Goal: Task Accomplishment & Management: Manage account settings

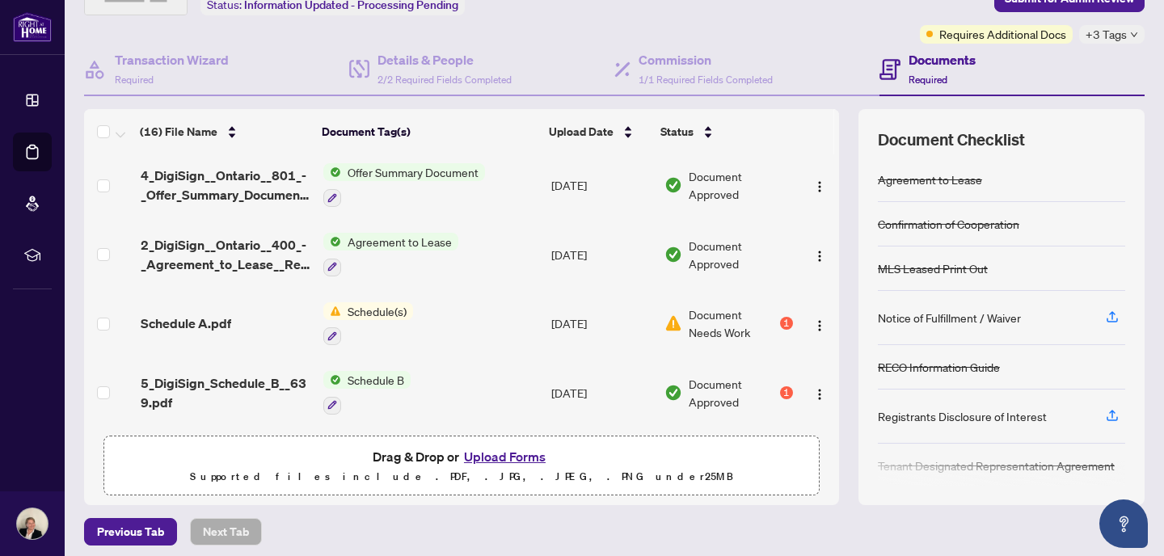
scroll to position [121, 0]
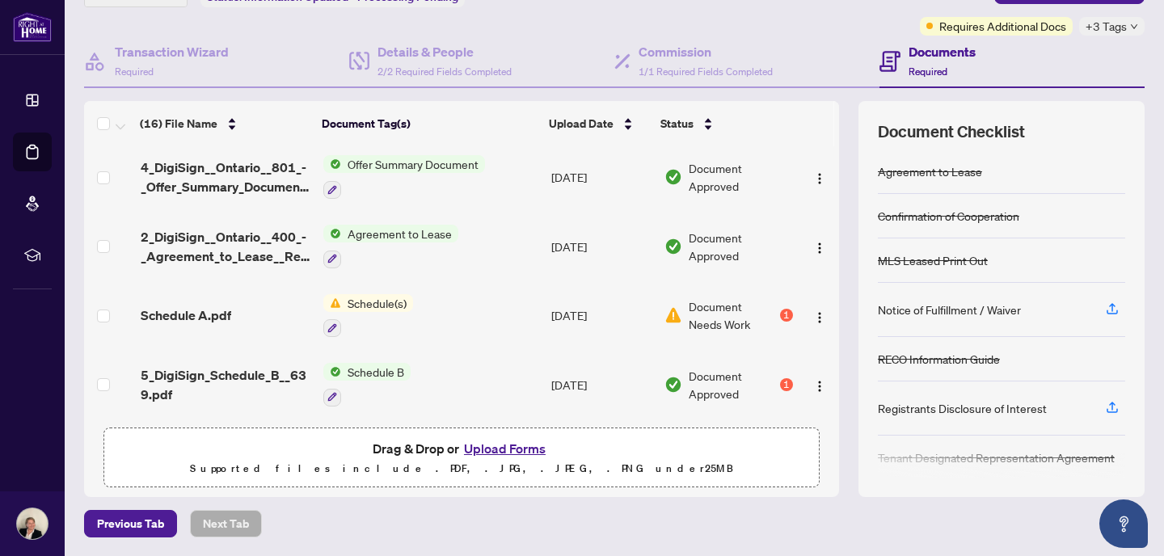
click at [512, 447] on button "Upload Forms" at bounding box center [504, 448] width 91 height 21
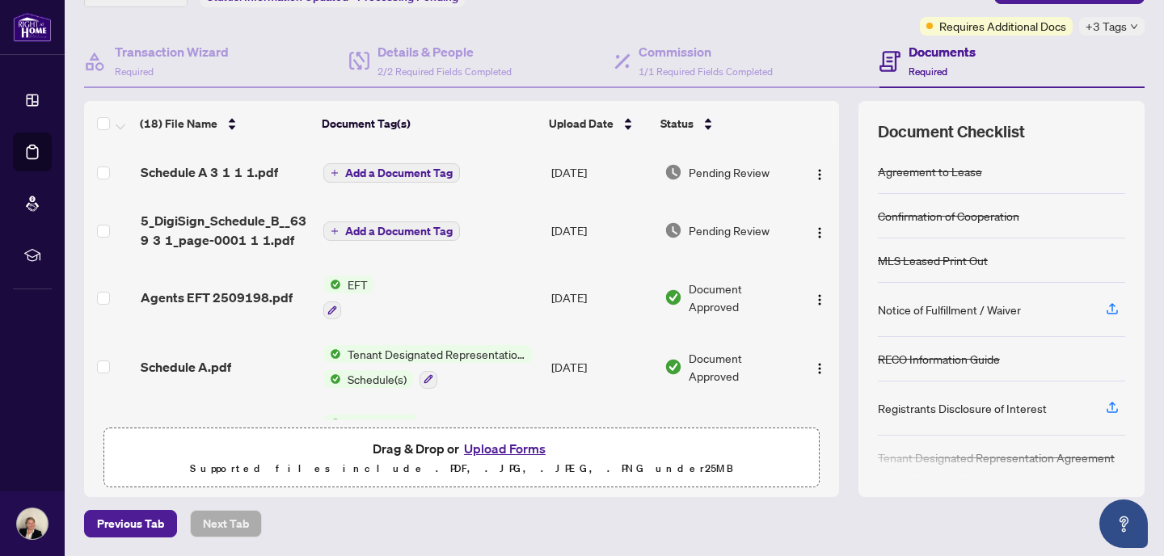
scroll to position [0, 0]
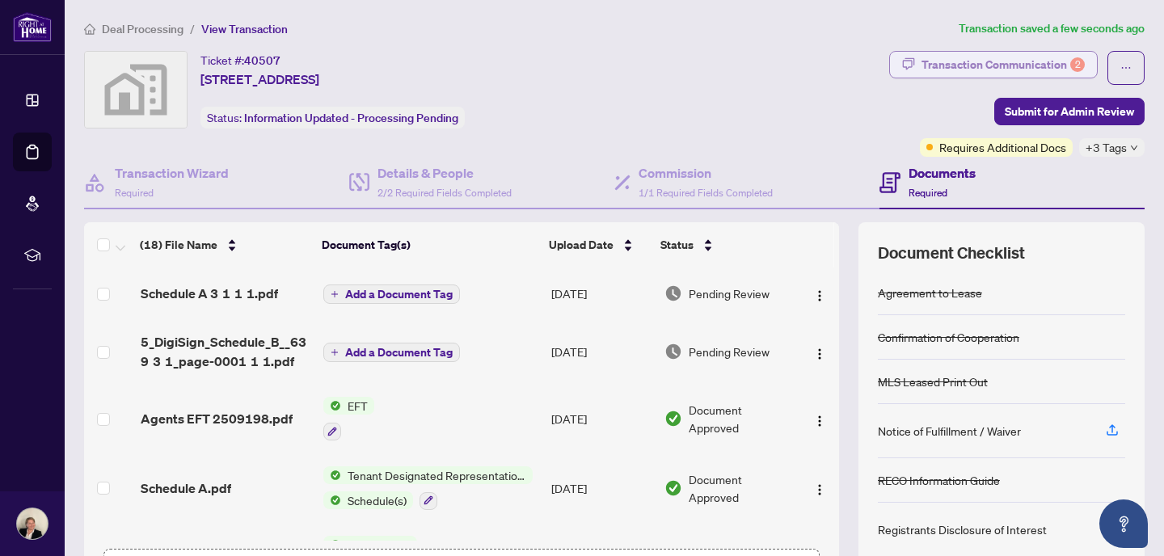
click at [1042, 63] on div "Transaction Communication 2" at bounding box center [1002, 65] width 163 height 26
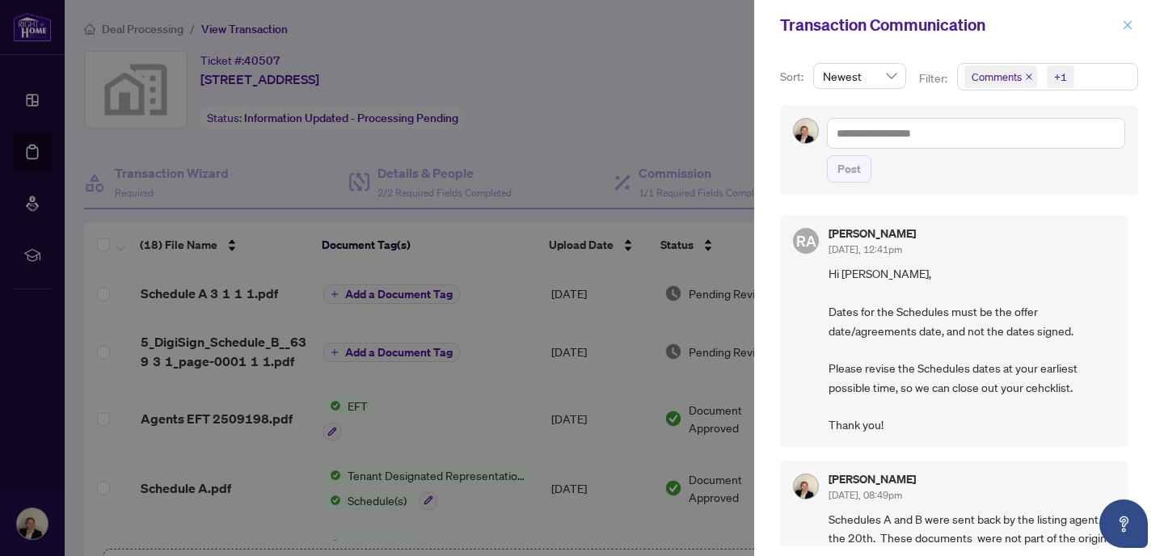
click at [1128, 28] on icon "close" at bounding box center [1127, 24] width 11 height 11
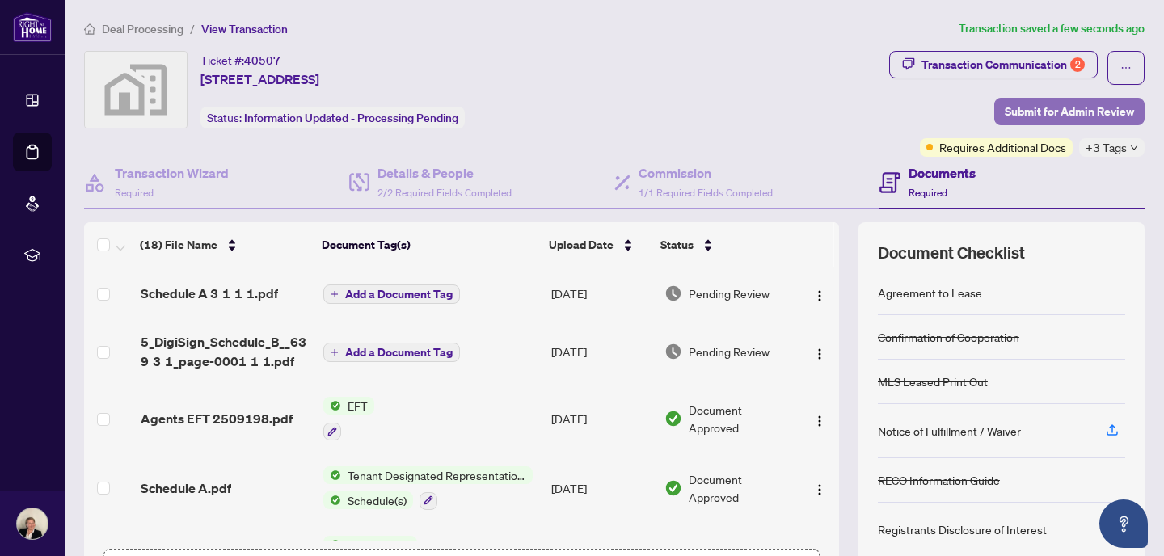
click at [1061, 107] on span "Submit for Admin Review" at bounding box center [1069, 112] width 129 height 26
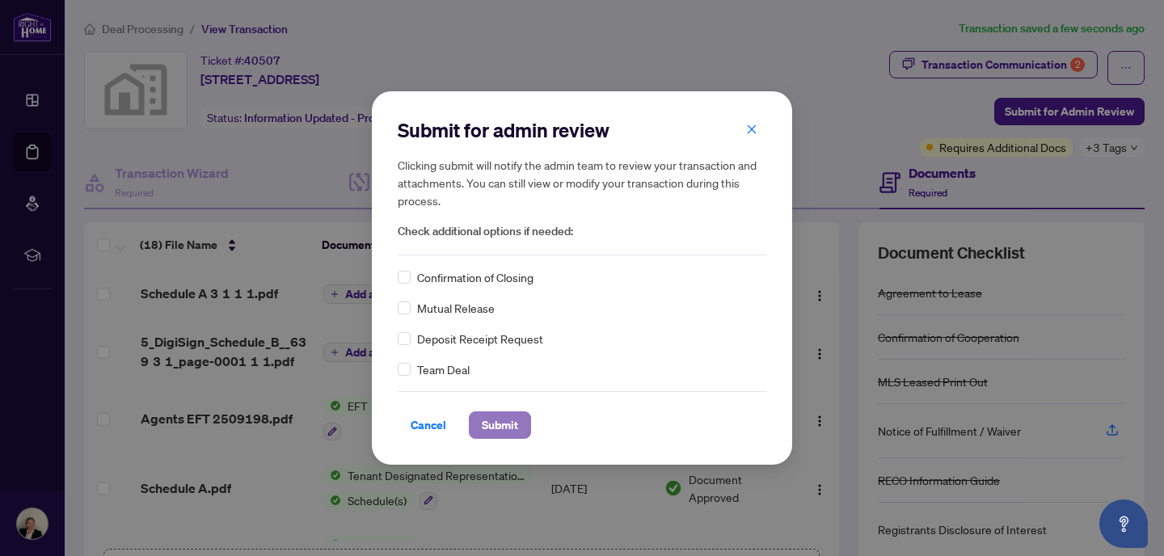
click at [491, 428] on span "Submit" at bounding box center [500, 425] width 36 height 26
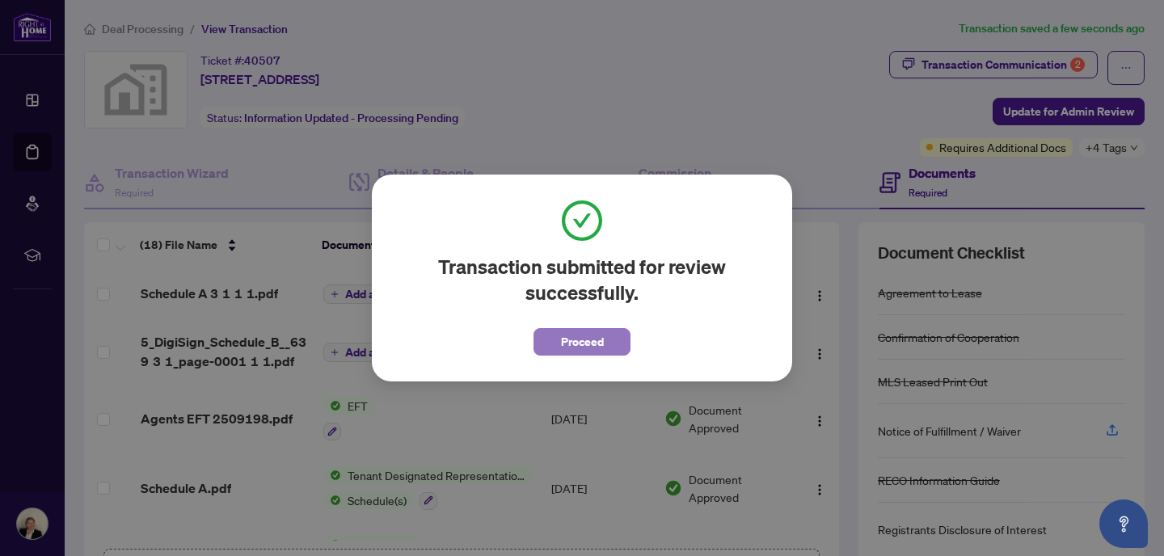
click at [590, 352] on span "Proceed" at bounding box center [582, 342] width 43 height 26
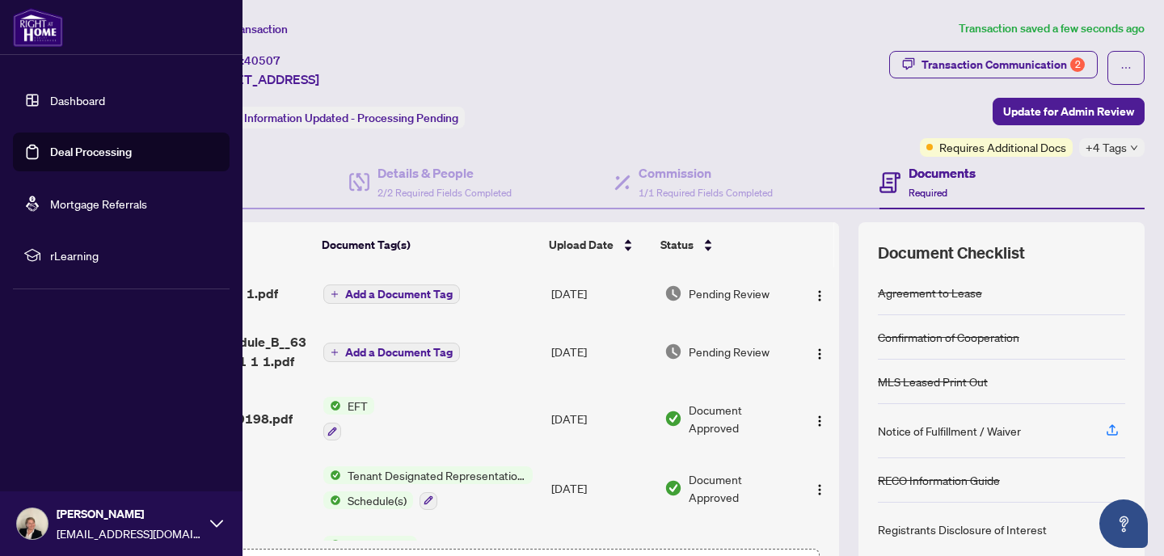
click at [50, 153] on link "Deal Processing" at bounding box center [91, 152] width 82 height 15
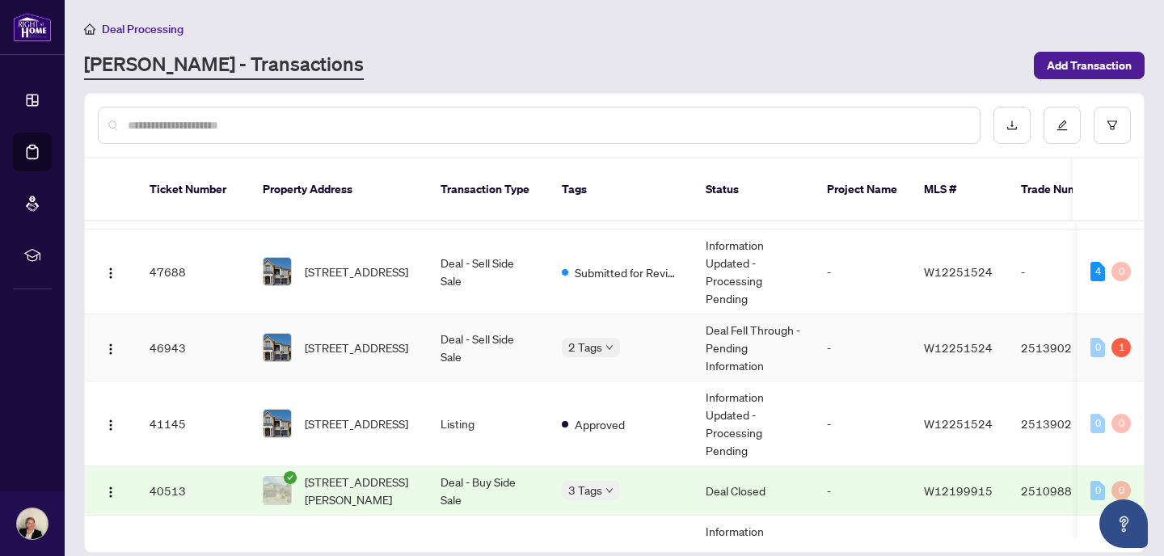
scroll to position [334, 0]
click at [454, 318] on td "Deal - Sell Side Sale" at bounding box center [488, 345] width 121 height 67
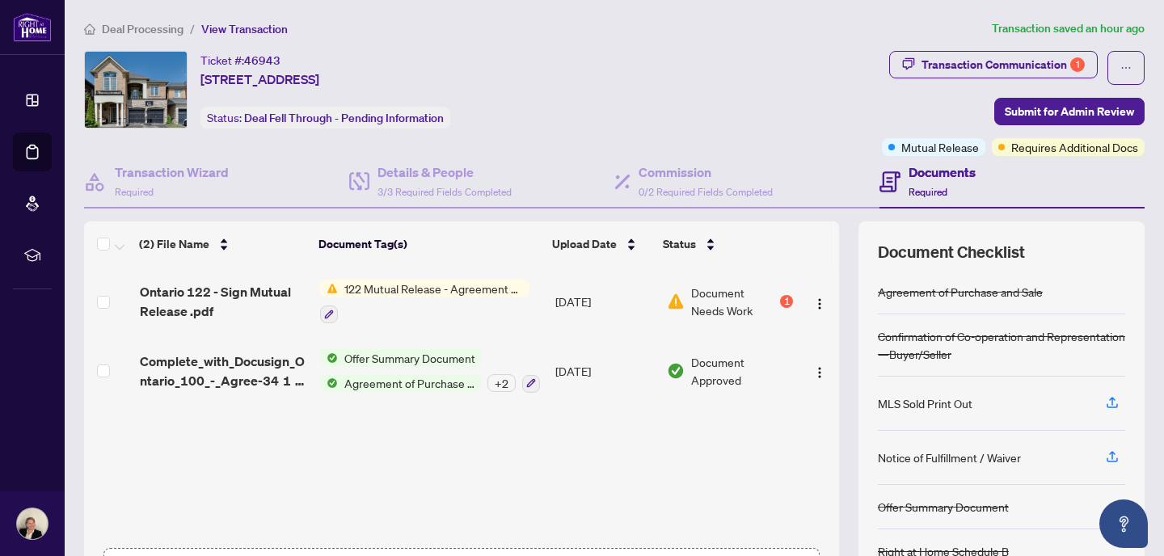
click at [427, 289] on span "122 Mutual Release - Agreement of Purchase and Sale" at bounding box center [434, 289] width 192 height 18
click at [1007, 63] on div "Transaction Communication 1" at bounding box center [1002, 65] width 163 height 26
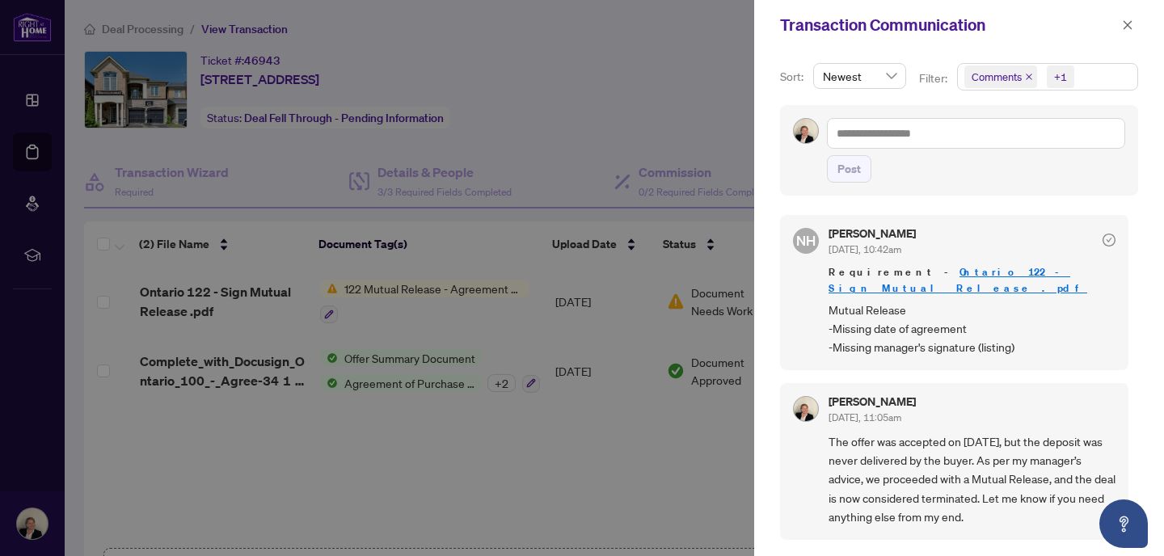
click at [1114, 207] on div "NH [PERSON_NAME] [DATE], 10:42am Requirement - Ontario 122 - Sign Mutual Releas…" at bounding box center [959, 375] width 358 height 341
click at [453, 473] on div at bounding box center [582, 278] width 1164 height 556
click at [1126, 26] on icon "close" at bounding box center [1127, 24] width 11 height 11
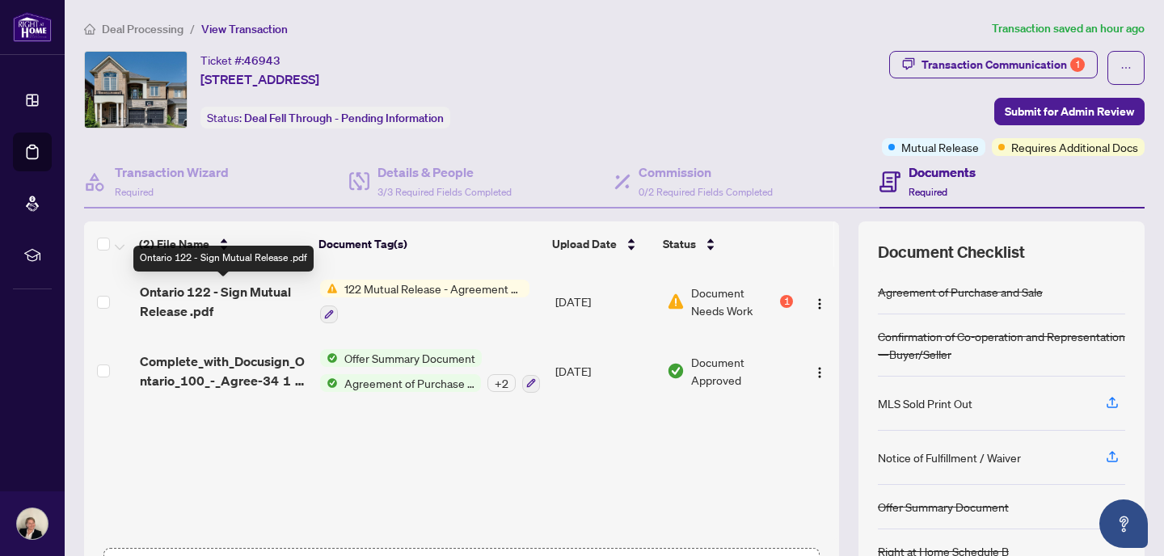
click at [225, 293] on span "Ontario 122 - Sign Mutual Release .pdf" at bounding box center [223, 301] width 167 height 39
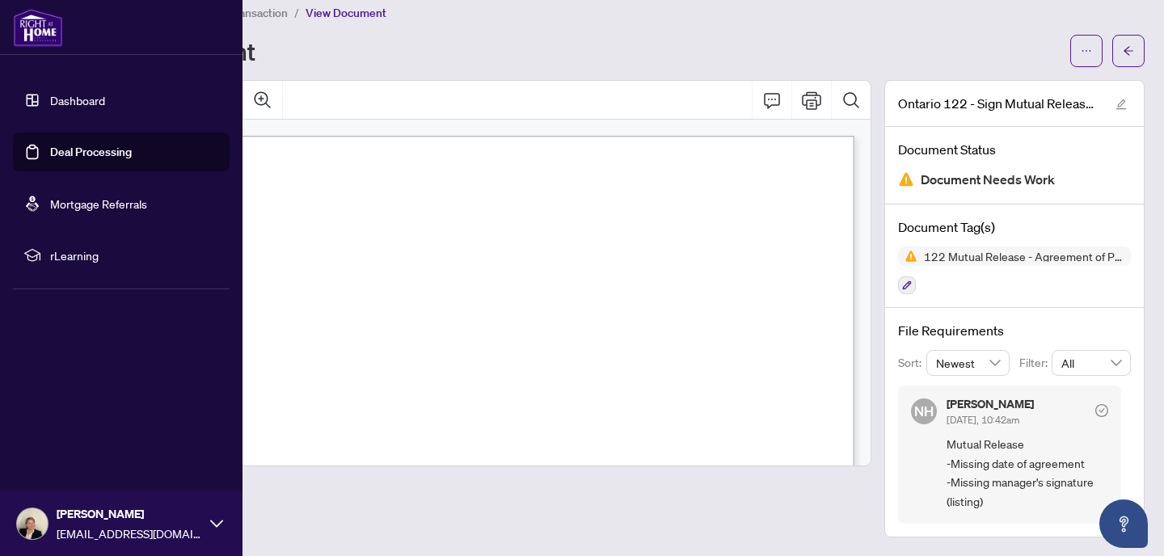
click at [50, 151] on link "Deal Processing" at bounding box center [91, 152] width 82 height 15
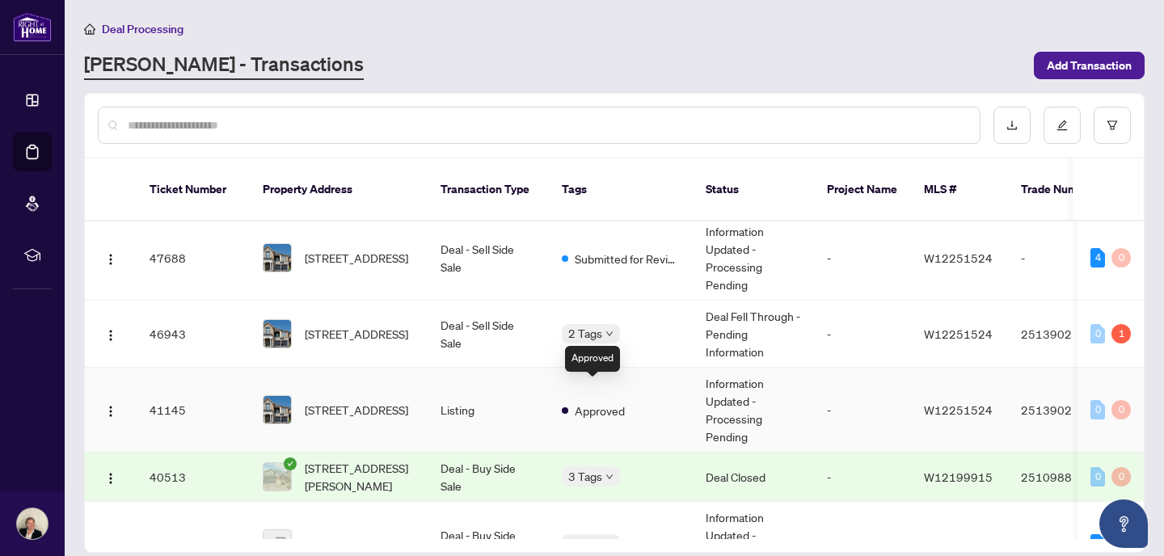
scroll to position [336, 0]
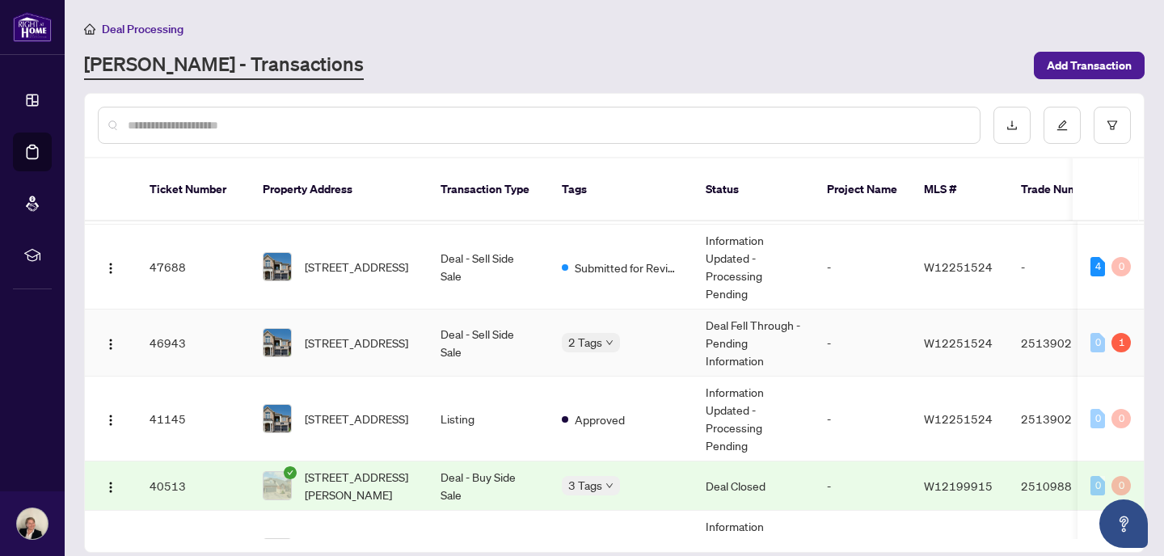
click at [449, 320] on td "Deal - Sell Side Sale" at bounding box center [488, 343] width 121 height 67
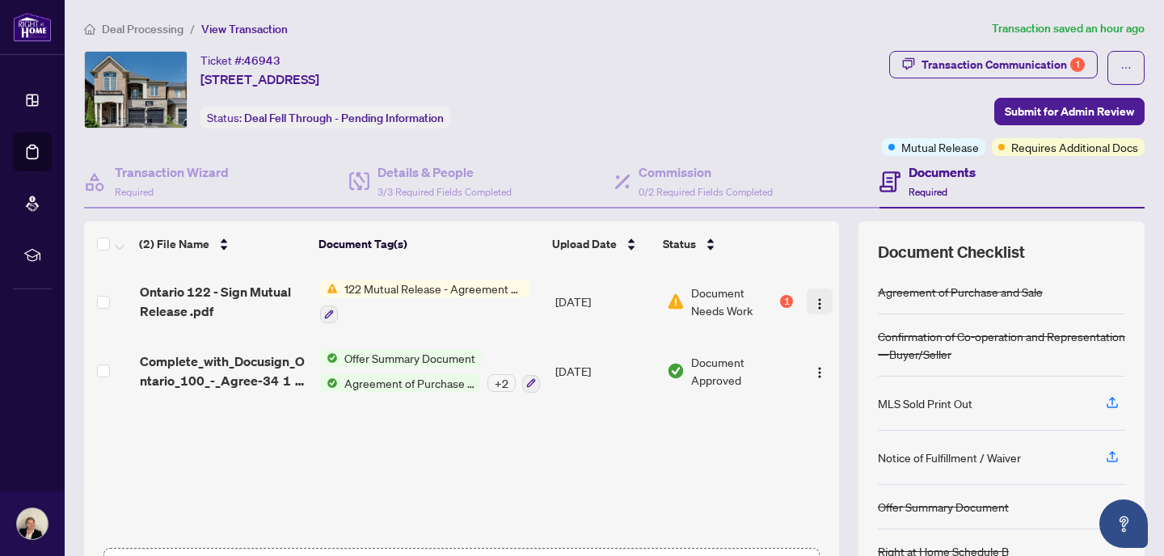
click at [815, 301] on img "button" at bounding box center [819, 303] width 13 height 13
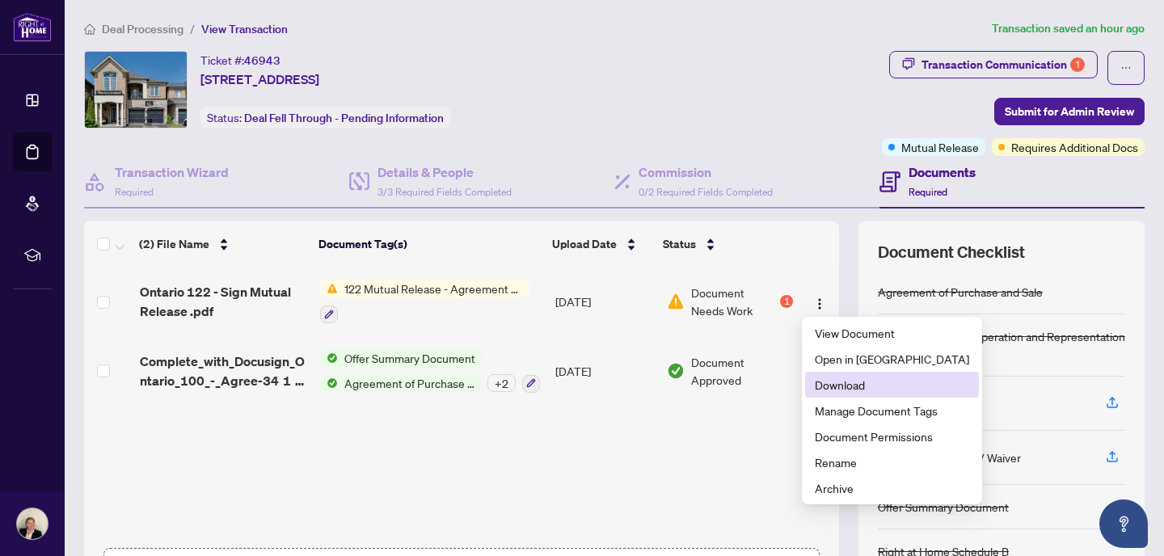
click at [827, 390] on span "Download" at bounding box center [892, 385] width 154 height 18
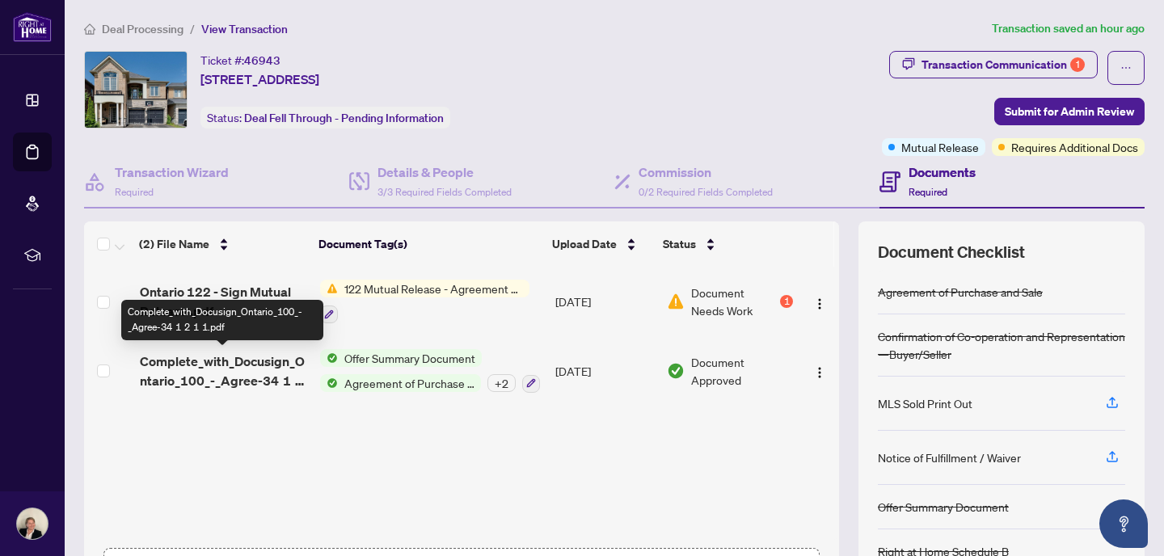
click at [225, 369] on span "Complete_with_Docusign_Ontario_100_-_Agree-34 1 2 1 1.pdf" at bounding box center [223, 371] width 167 height 39
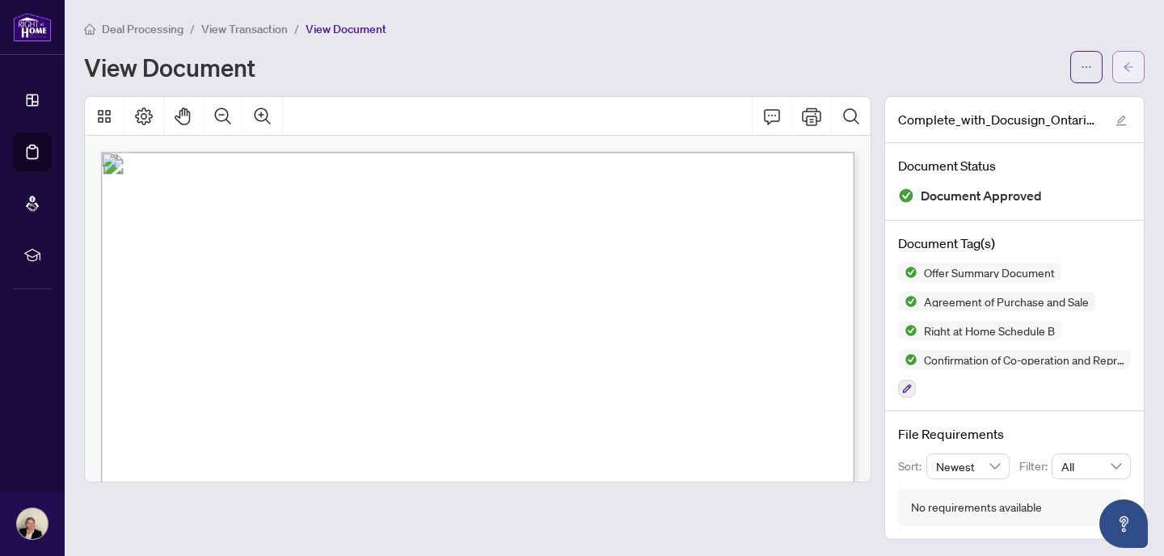
click at [1128, 68] on icon "arrow-left" at bounding box center [1128, 66] width 11 height 11
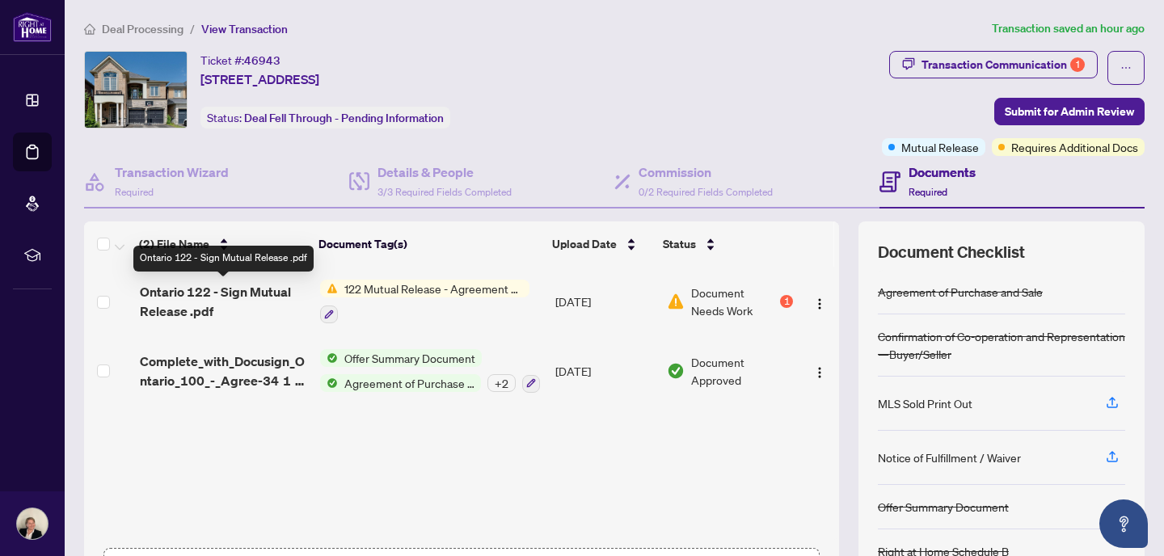
click at [213, 287] on span "Ontario 122 - Sign Mutual Release .pdf" at bounding box center [223, 301] width 167 height 39
